Goal: Information Seeking & Learning: Learn about a topic

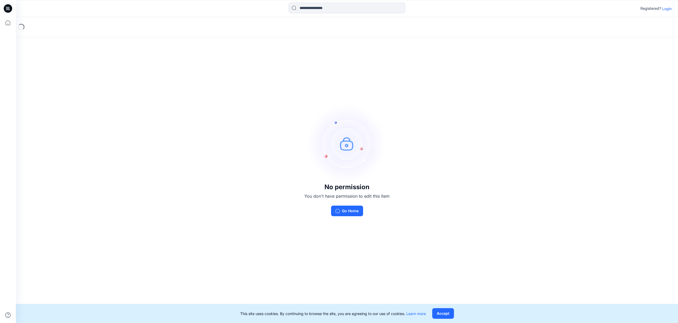
click at [671, 9] on p "Login" at bounding box center [667, 9] width 10 height 6
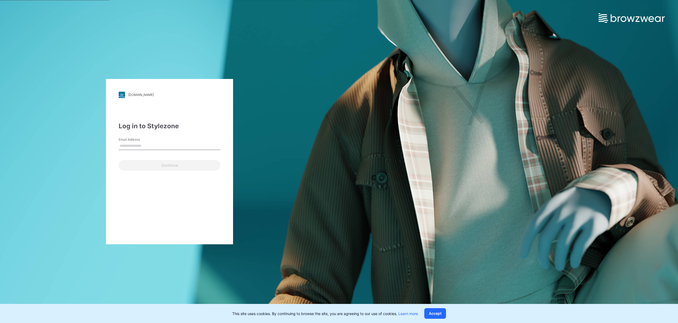
type input "**********"
click at [177, 168] on button "Continue" at bounding box center [170, 165] width 102 height 11
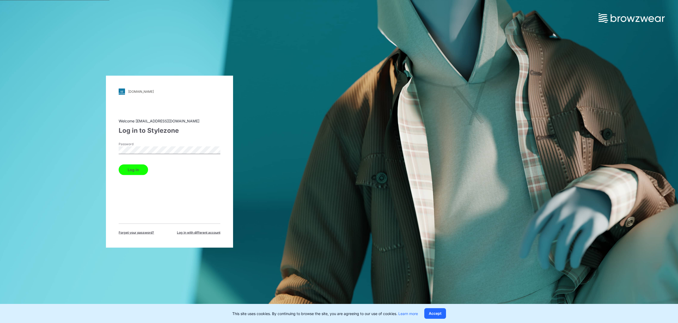
click at [133, 171] on button "Log in" at bounding box center [133, 169] width 29 height 11
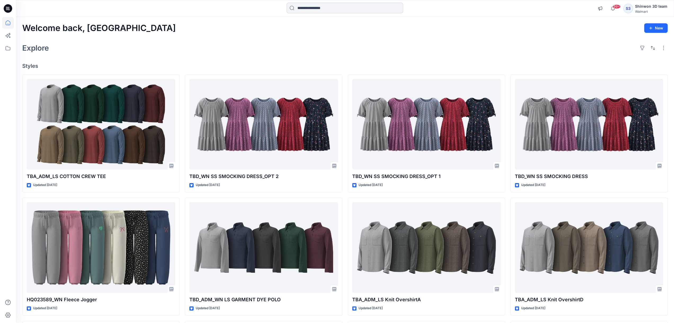
click at [345, 11] on input at bounding box center [345, 8] width 117 height 11
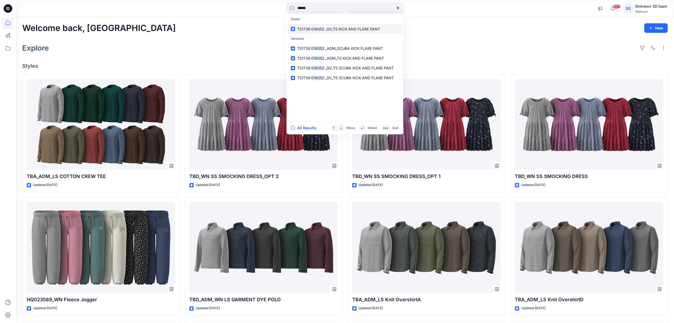
type input "******"
click at [355, 30] on span "_GV_TS KICK AND FLARE PANT" at bounding box center [352, 29] width 55 height 5
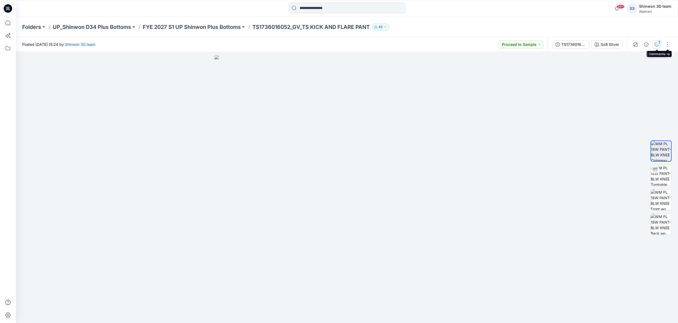
click at [658, 42] on div "1" at bounding box center [659, 42] width 5 height 5
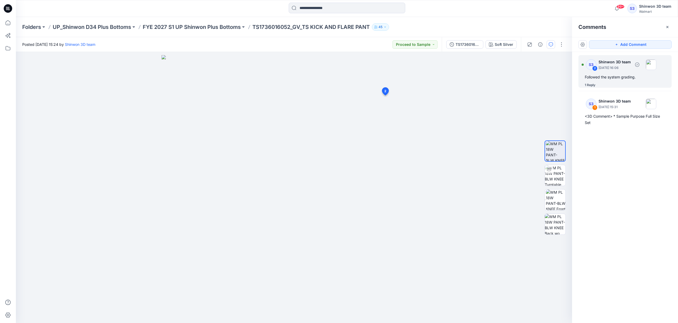
click at [587, 86] on div "1 Reply" at bounding box center [590, 84] width 11 height 5
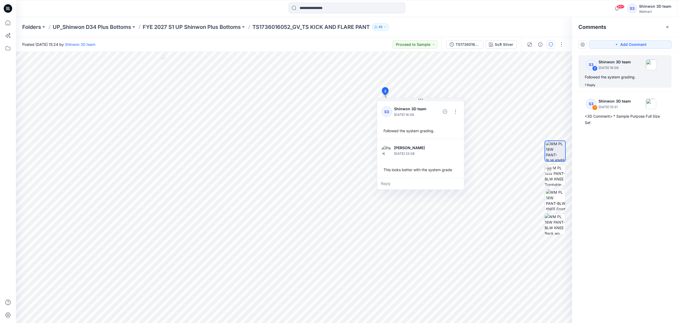
drag, startPoint x: 526, startPoint y: 1, endPoint x: 639, endPoint y: 179, distance: 211.5
click at [639, 179] on div "S3 2 Shinwon 3D team [DATE] 16:06 Followed the system grading. 1 Reply S3 1 Shi…" at bounding box center [625, 177] width 106 height 251
click at [470, 45] on div "TS1736016052_GV_TS SCUBA KICK AND FLARE PANT" at bounding box center [468, 45] width 24 height 6
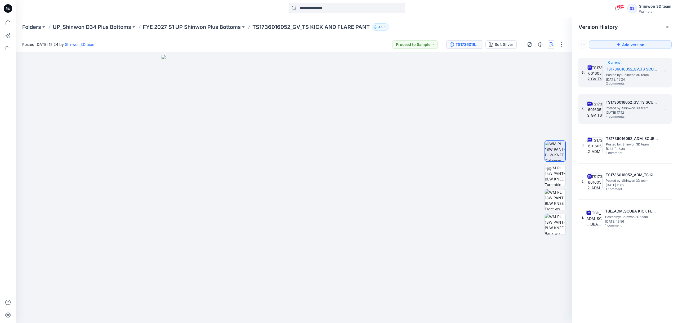
click at [632, 106] on span "Posted by: Shinwon 3D team" at bounding box center [632, 107] width 53 height 5
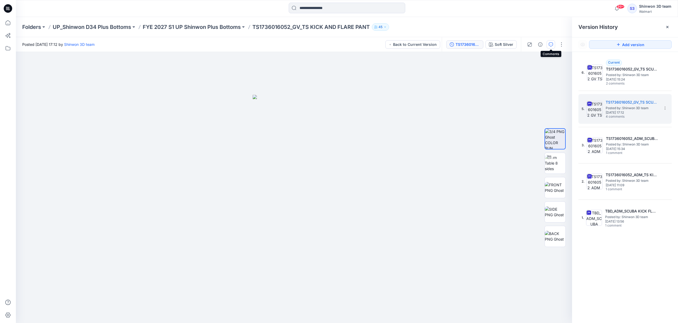
click at [548, 45] on button "button" at bounding box center [551, 44] width 8 height 8
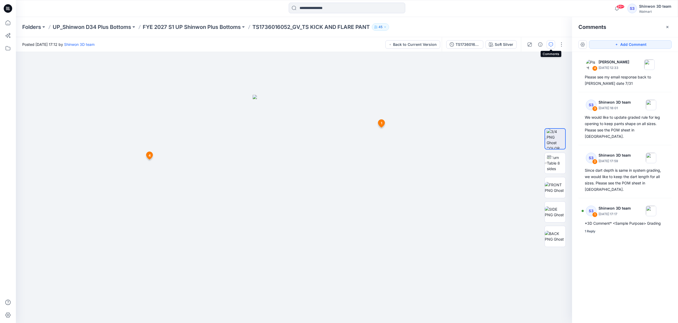
drag, startPoint x: 13, startPoint y: 7, endPoint x: 23, endPoint y: 1, distance: 11.8
click at [22, 1] on div "99+ Notifications Your style TBA_ADM_LS COTTON CREW TEE is ready 41 hours ago Y…" at bounding box center [339, 161] width 678 height 323
click at [5, 12] on icon at bounding box center [8, 8] width 8 height 17
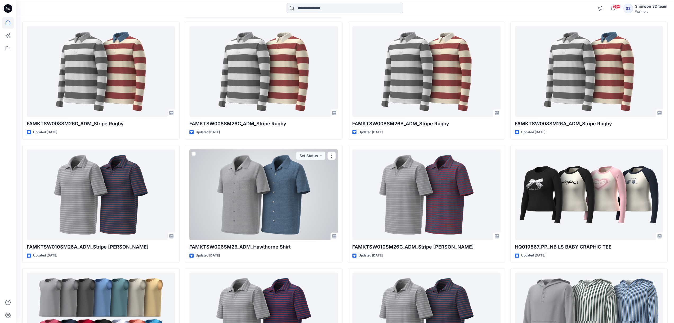
scroll to position [1197, 0]
